Goal: Navigation & Orientation: Understand site structure

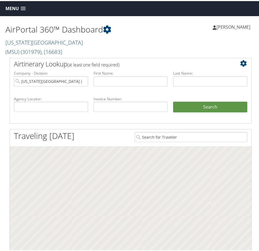
click at [14, 11] on link "Menu" at bounding box center [16, 7] width 26 height 9
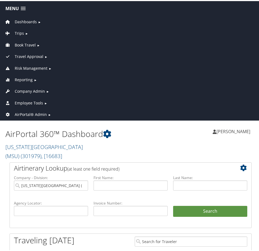
click at [24, 53] on span "Travel Approval" at bounding box center [29, 55] width 29 height 6
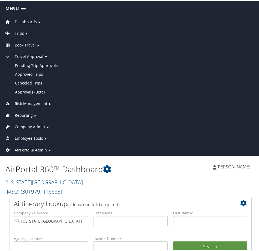
click at [24, 53] on span "Travel Approval" at bounding box center [29, 55] width 29 height 6
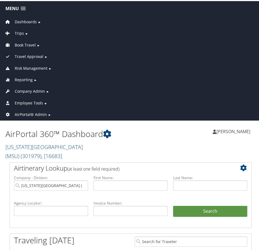
click at [24, 65] on span "Risk Management" at bounding box center [31, 67] width 33 height 6
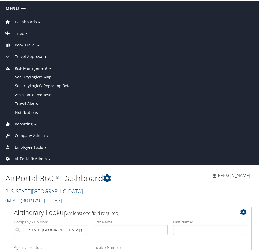
click at [24, 65] on span "Risk Management" at bounding box center [31, 67] width 33 height 6
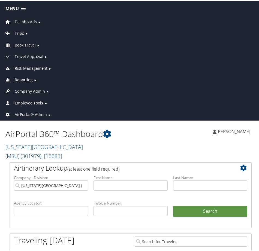
click at [20, 80] on span "Reporting" at bounding box center [24, 79] width 18 height 6
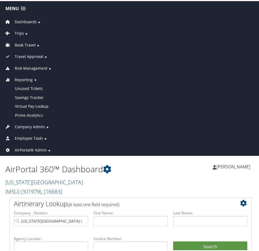
click at [21, 78] on span "Reporting" at bounding box center [24, 79] width 18 height 6
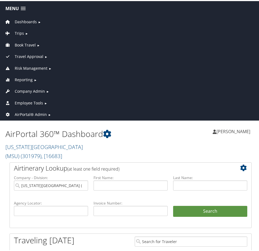
click at [25, 90] on span "Company Admin" at bounding box center [30, 90] width 30 height 6
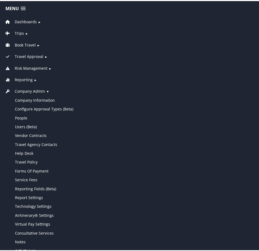
click at [25, 90] on span "Company Admin" at bounding box center [30, 90] width 30 height 6
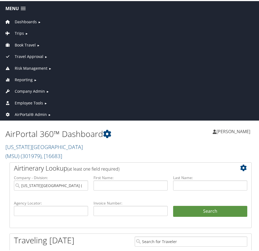
click at [26, 103] on span "Employee Tools" at bounding box center [29, 102] width 28 height 6
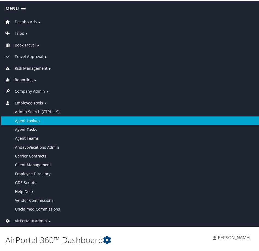
click at [25, 118] on link "Agent Lookup" at bounding box center [130, 119] width 259 height 9
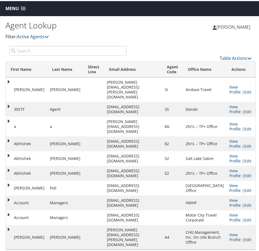
click at [51, 51] on input "search" at bounding box center [68, 50] width 117 height 10
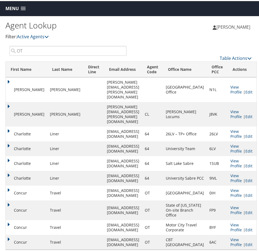
type input "OT"
click at [7, 81] on td "Bethany" at bounding box center [26, 88] width 41 height 25
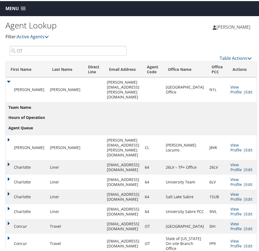
click at [8, 80] on td "Bethany" at bounding box center [26, 88] width 41 height 25
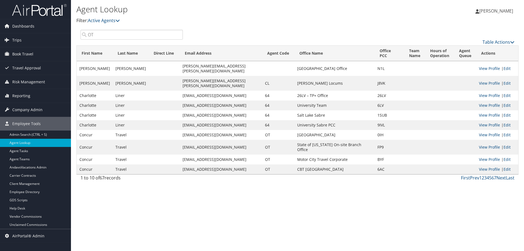
click at [244, 224] on div "Agent Lookup Filter: Active Agents Deactivated Agents All Agents Hailie Beckman…" at bounding box center [297, 125] width 453 height 251
click at [259, 175] on link "Next" at bounding box center [502, 178] width 10 height 6
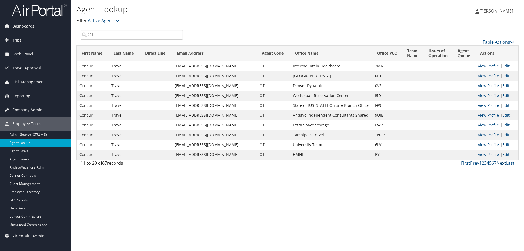
click at [259, 163] on link "Next" at bounding box center [502, 163] width 10 height 6
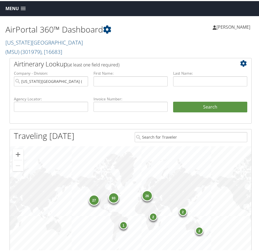
click at [11, 8] on span "Menu" at bounding box center [11, 7] width 13 height 5
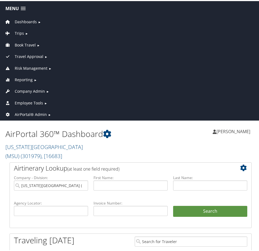
click at [30, 90] on span "Company Admin" at bounding box center [30, 90] width 30 height 6
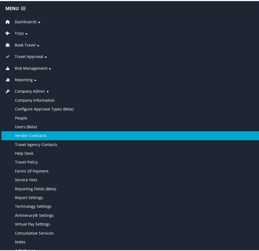
click at [51, 134] on link "Vendor Contracts" at bounding box center [130, 134] width 259 height 9
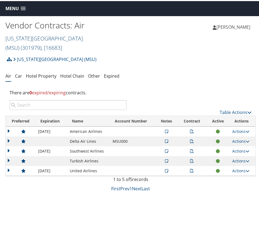
click at [79, 37] on link "[US_STATE][GEOGRAPHIC_DATA] (MSU) ( 301979 ) , [ 16683 ]" at bounding box center [44, 42] width 78 height 17
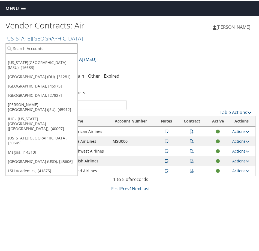
click at [58, 44] on input "search" at bounding box center [42, 47] width 72 height 10
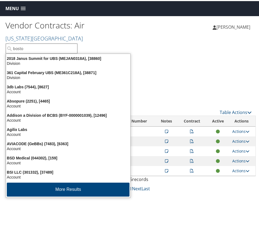
type input "boston"
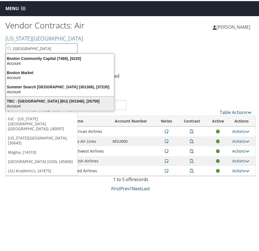
click at [52, 98] on div "TBC - Boston University (BU) (301946), [26759]" at bounding box center [60, 99] width 115 height 5
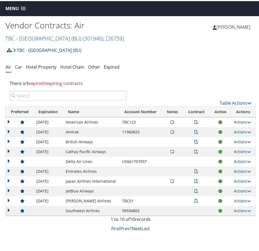
click at [135, 227] on link "Next" at bounding box center [137, 227] width 10 height 6
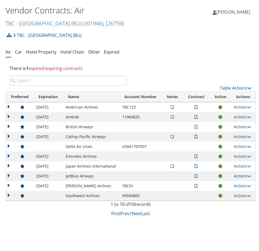
click at [50, 67] on span "1 expired/expiring contracts" at bounding box center [54, 67] width 57 height 6
click at [7, 194] on td at bounding box center [20, 194] width 28 height 10
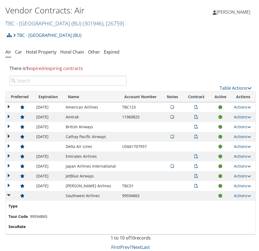
click at [7, 194] on td at bounding box center [20, 194] width 28 height 10
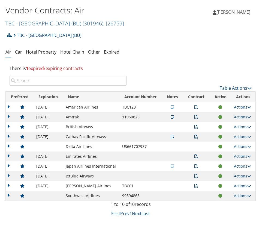
click at [7, 185] on td at bounding box center [20, 185] width 28 height 10
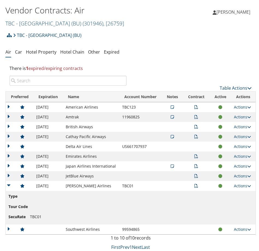
click at [8, 185] on td at bounding box center [20, 185] width 28 height 10
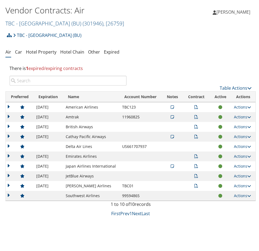
click at [8, 174] on td at bounding box center [20, 175] width 28 height 10
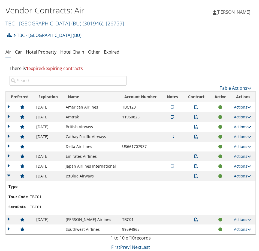
click at [8, 174] on td at bounding box center [20, 175] width 28 height 10
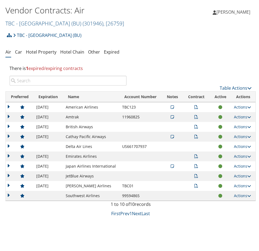
click at [7, 164] on td at bounding box center [20, 165] width 28 height 10
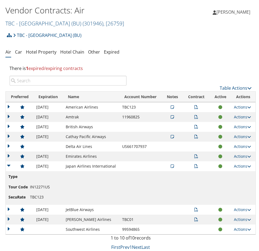
click at [7, 164] on td at bounding box center [20, 165] width 28 height 10
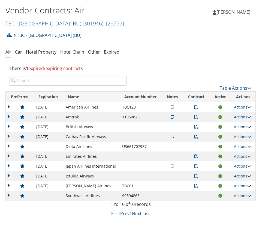
click at [8, 154] on td at bounding box center [20, 155] width 28 height 10
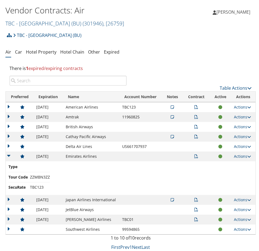
click at [8, 154] on td at bounding box center [20, 155] width 28 height 10
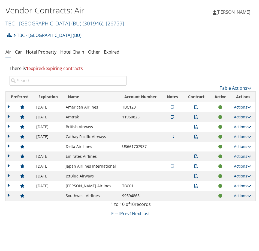
click at [10, 143] on td at bounding box center [20, 145] width 28 height 10
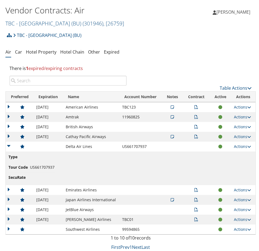
click at [8, 143] on td at bounding box center [20, 145] width 28 height 10
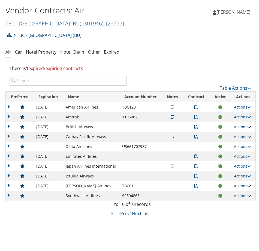
click at [9, 135] on td at bounding box center [20, 135] width 28 height 10
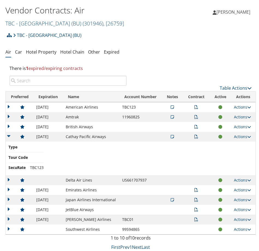
click at [9, 135] on td at bounding box center [20, 135] width 28 height 10
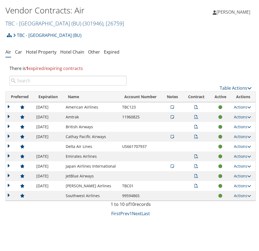
click at [171, 135] on icon at bounding box center [172, 135] width 3 height 4
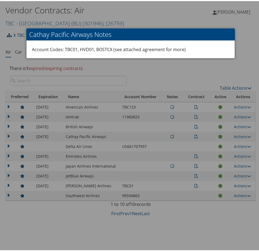
click at [201, 66] on div at bounding box center [131, 125] width 262 height 251
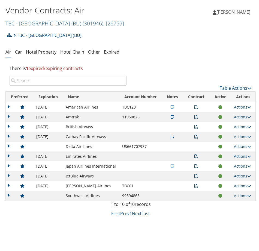
click at [9, 106] on td at bounding box center [20, 106] width 28 height 10
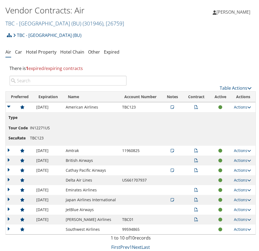
click at [8, 105] on td at bounding box center [20, 106] width 28 height 10
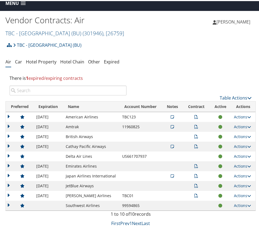
scroll to position [0, 0]
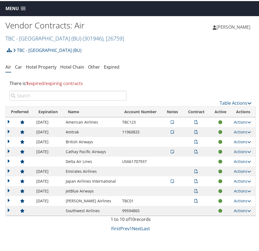
click at [14, 7] on span "Menu" at bounding box center [11, 7] width 13 height 5
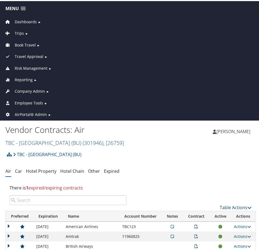
click at [31, 88] on span "Company Admin" at bounding box center [30, 90] width 30 height 6
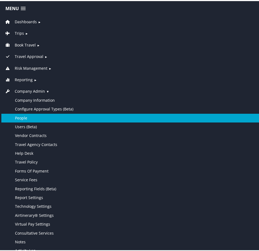
click at [23, 117] on link "People" at bounding box center [130, 116] width 259 height 9
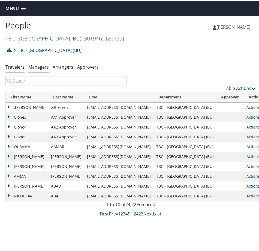
click at [37, 67] on link "Managers" at bounding box center [38, 66] width 20 height 6
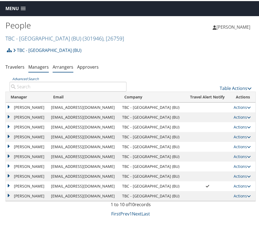
click at [61, 65] on link "Arrangers" at bounding box center [63, 66] width 21 height 6
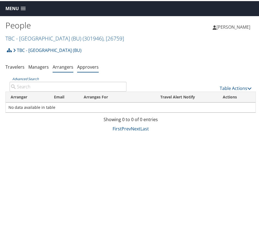
click at [88, 66] on link "Approvers" at bounding box center [88, 66] width 22 height 6
click at [13, 8] on span "Menu" at bounding box center [11, 7] width 13 height 5
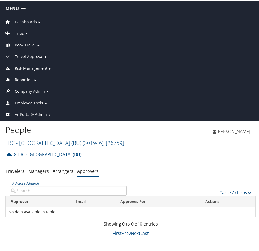
click at [26, 88] on span "Company Admin" at bounding box center [30, 90] width 30 height 6
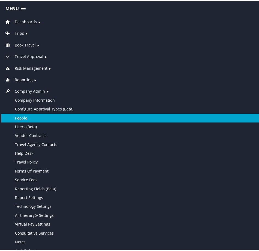
click at [19, 117] on link "People" at bounding box center [130, 116] width 259 height 9
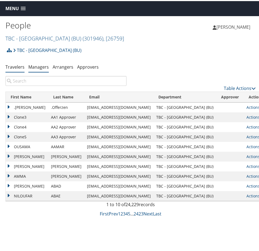
click at [42, 66] on link "Managers" at bounding box center [38, 66] width 20 height 6
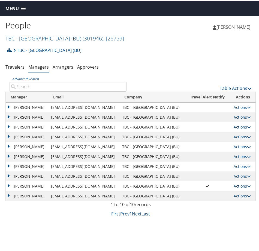
click at [11, 7] on span "Menu" at bounding box center [11, 7] width 13 height 5
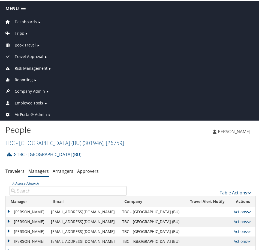
click at [25, 90] on span "Company Admin" at bounding box center [30, 90] width 30 height 6
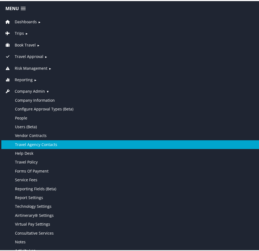
click at [17, 142] on link "Travel Agency Contacts" at bounding box center [130, 143] width 259 height 9
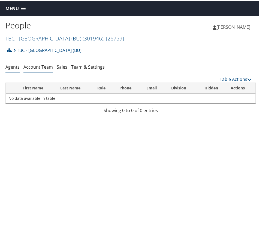
click at [29, 67] on link "Account Team" at bounding box center [37, 66] width 29 height 6
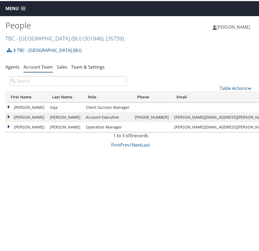
click at [184, 228] on div "People TBC - [GEOGRAPHIC_DATA] (BU) ( 301946 ) , [ 26759 ] [US_STATE][GEOGRAPHI…" at bounding box center [131, 140] width 262 height 251
